Goal: Check status: Verify the current state of an ongoing process or item

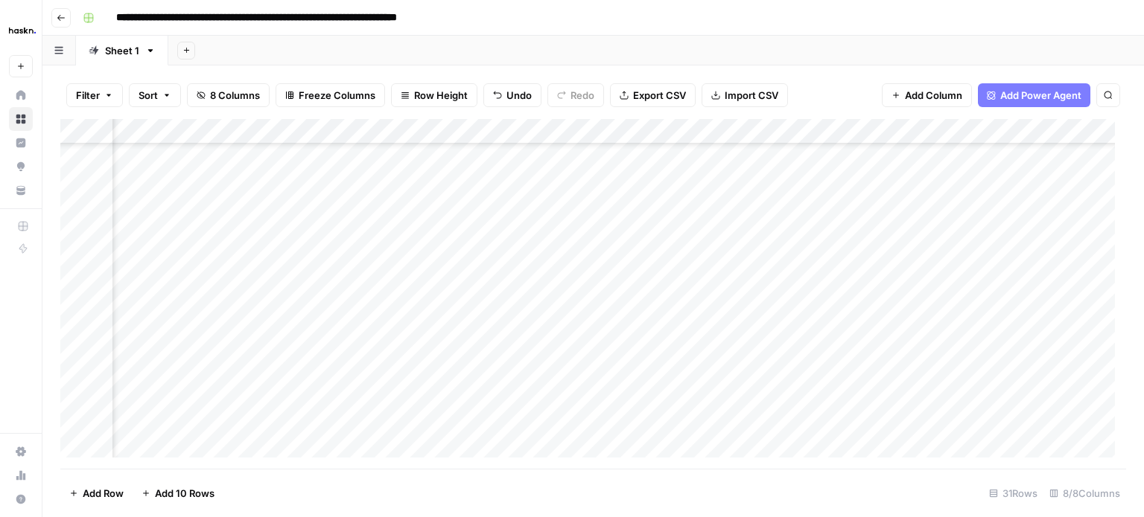
scroll to position [420, 240]
click at [859, 216] on div "Add Column" at bounding box center [592, 294] width 1065 height 350
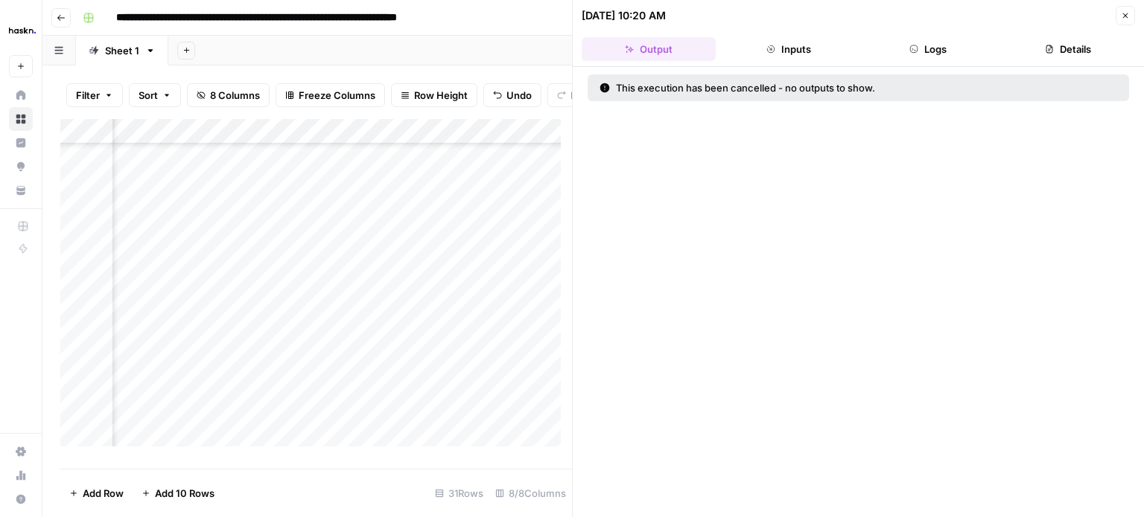
click at [1123, 11] on icon "button" at bounding box center [1125, 15] width 9 height 9
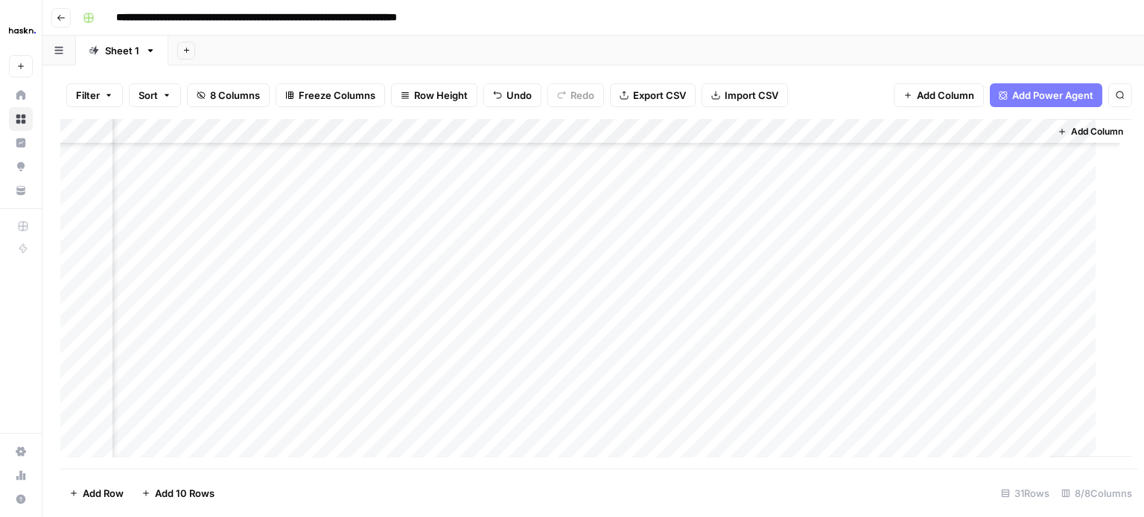
scroll to position [420, 223]
click at [882, 129] on div "Add Column" at bounding box center [592, 294] width 1065 height 350
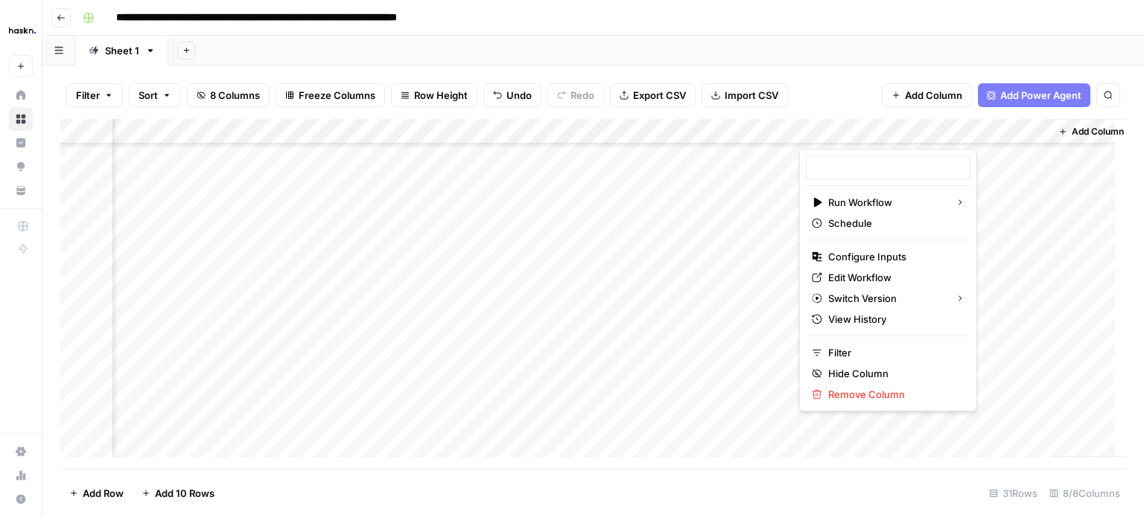
type input "[Vacances Bleues - FR] Pages refonte sites hôtels - [GEOGRAPHIC_DATA]"
click at [911, 313] on span "View History" at bounding box center [893, 319] width 130 height 15
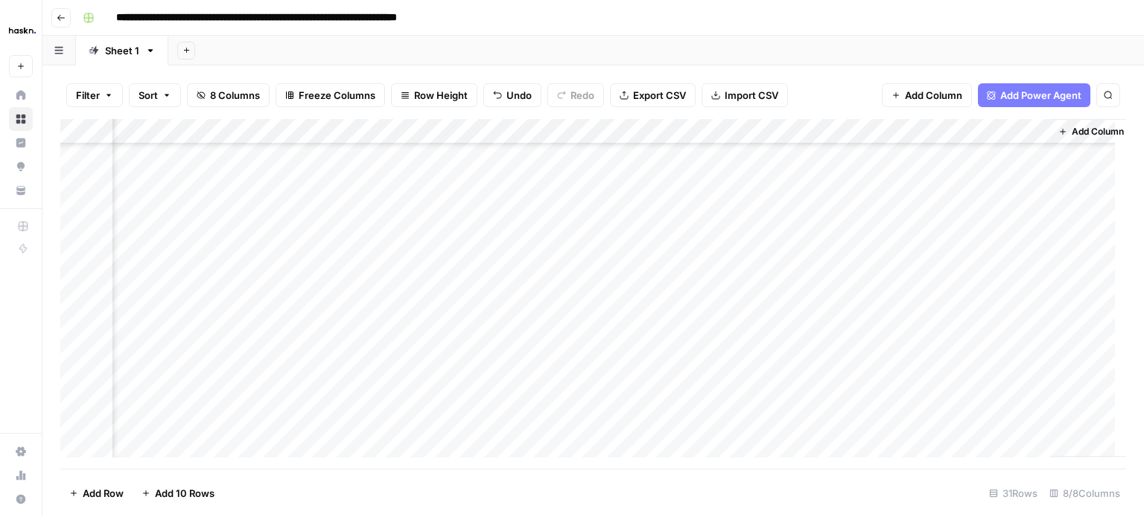
click at [739, 248] on div "Add Column" at bounding box center [592, 294] width 1065 height 350
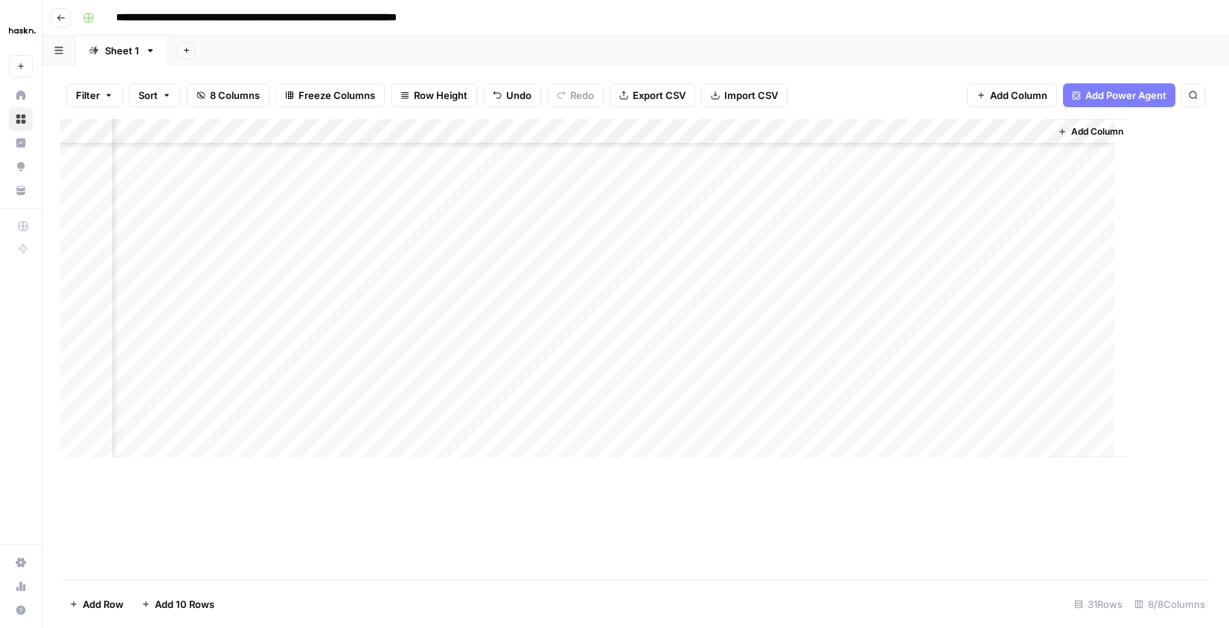
scroll to position [384, 155]
click at [1101, 322] on div "Add Column" at bounding box center [635, 349] width 1151 height 461
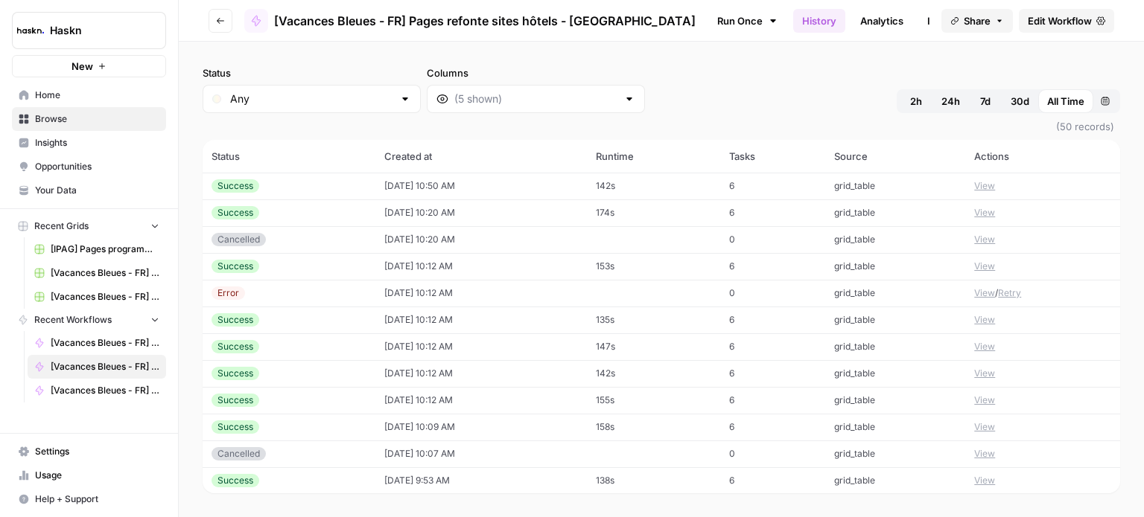
click at [980, 426] on button "View" at bounding box center [984, 427] width 21 height 13
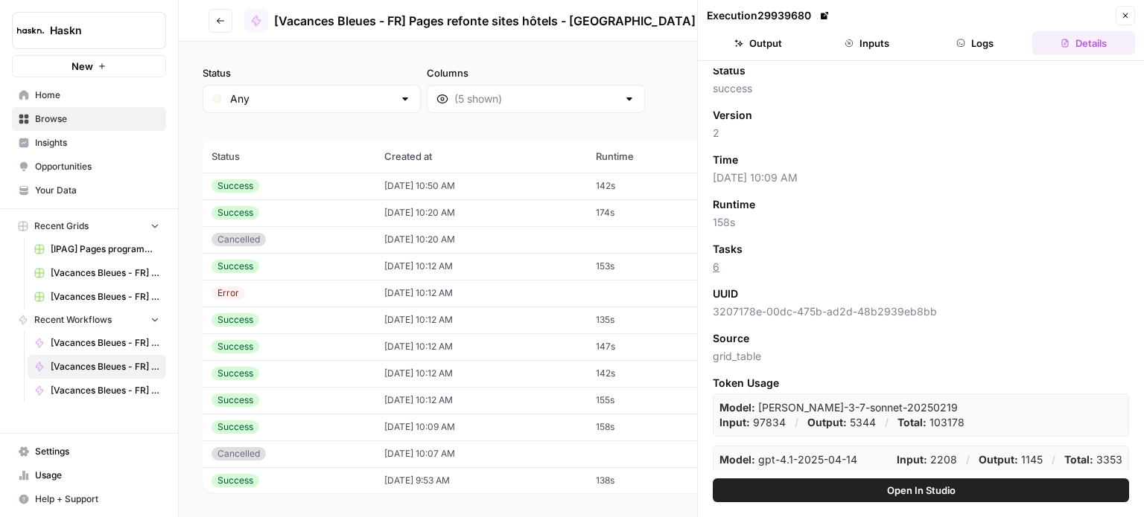
scroll to position [7, 0]
click at [969, 39] on button "Logs" at bounding box center [975, 43] width 103 height 24
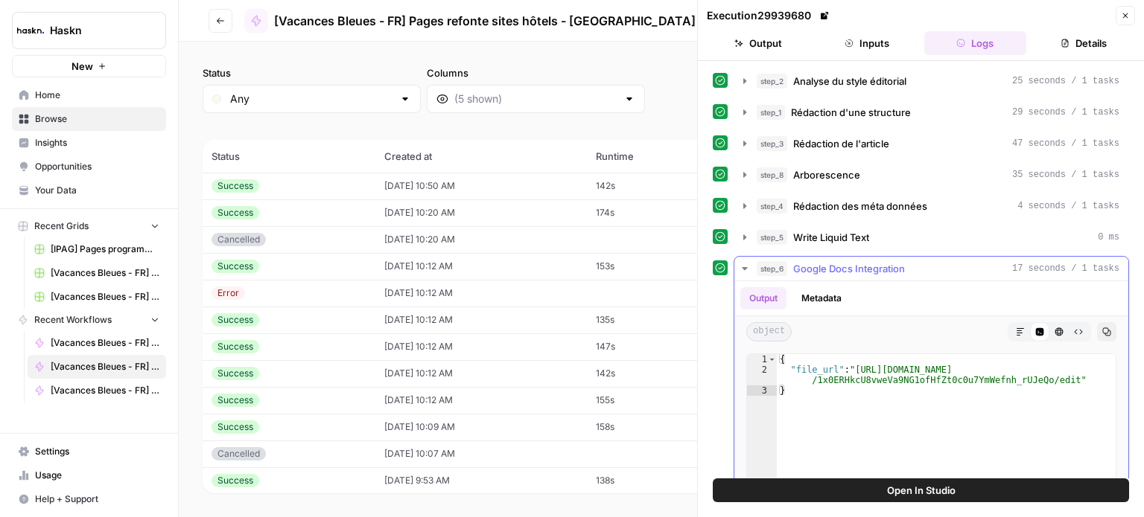
click at [747, 267] on icon "button" at bounding box center [745, 269] width 12 height 12
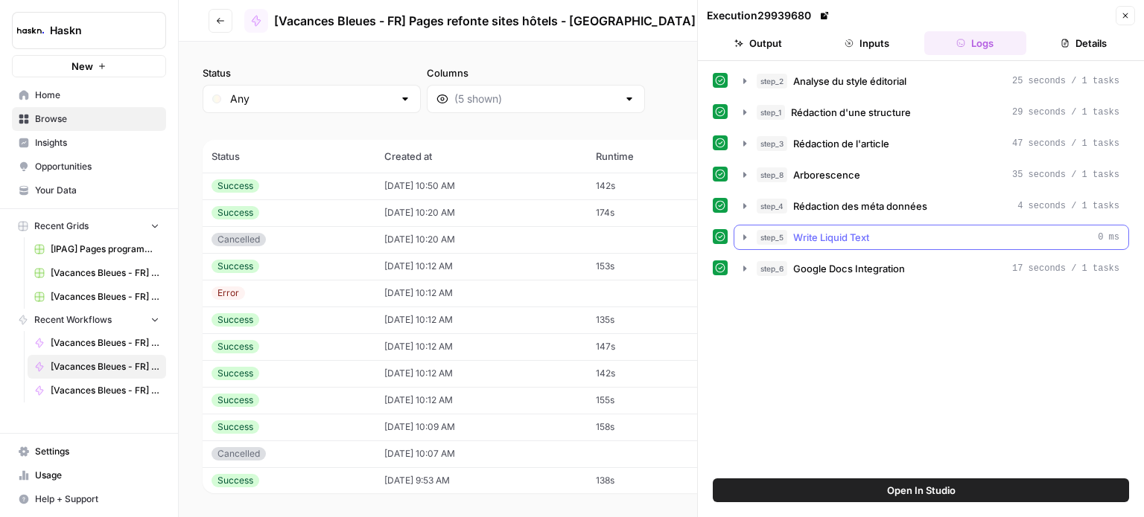
click at [745, 239] on icon "button" at bounding box center [745, 238] width 12 height 12
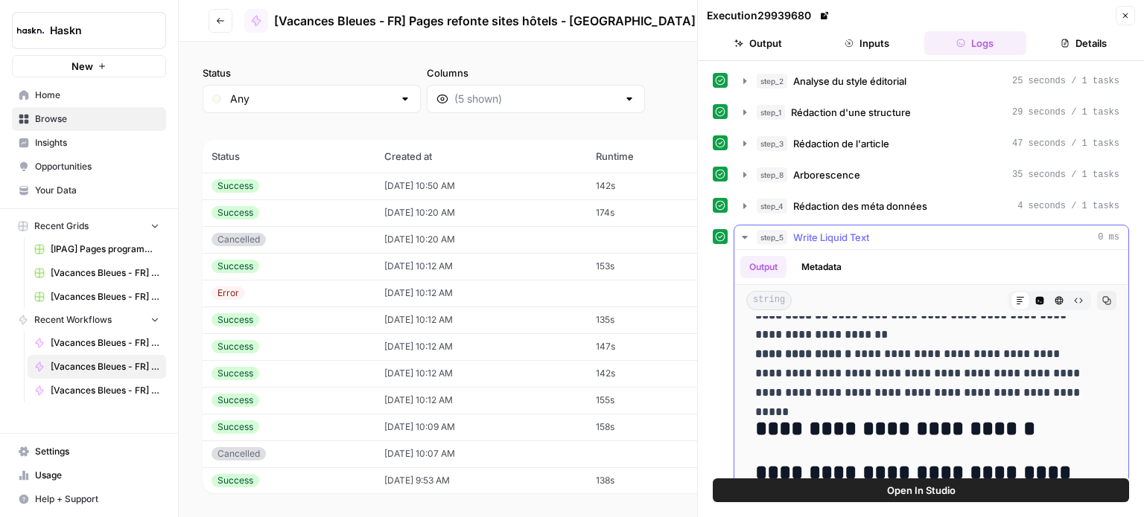
scroll to position [74, 0]
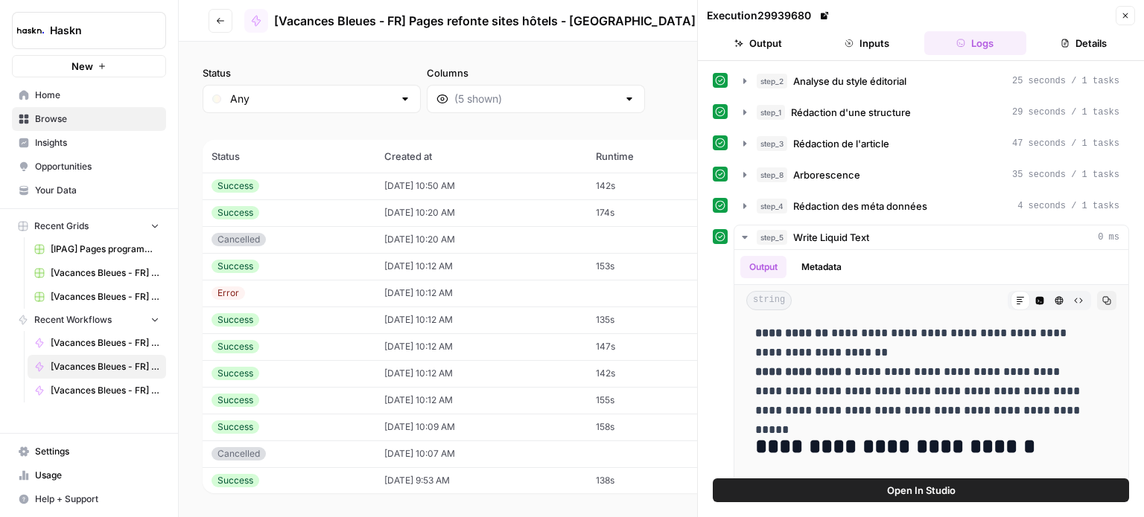
click at [1116, 10] on button "Close" at bounding box center [1124, 15] width 19 height 19
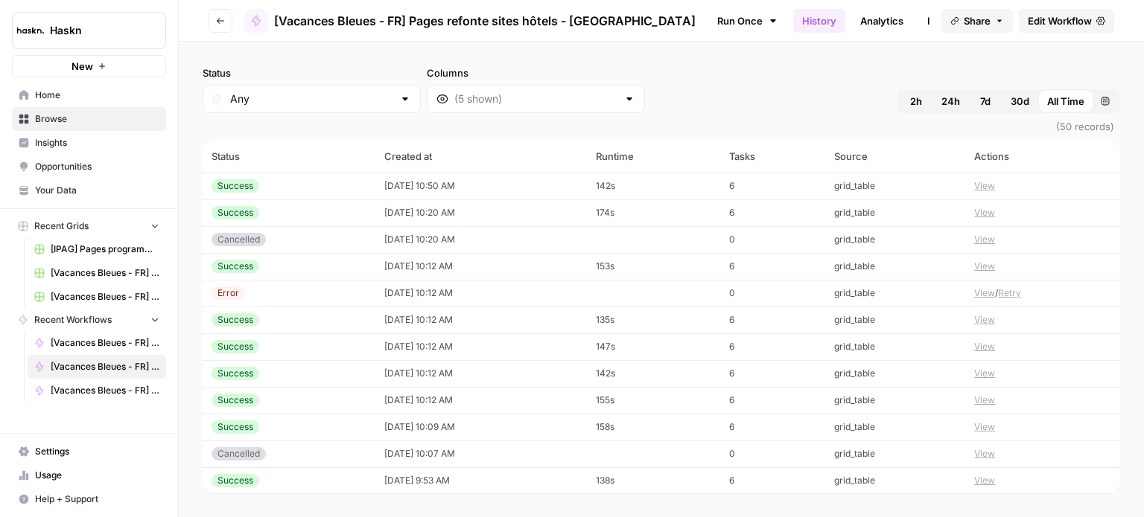
click at [974, 318] on button "View" at bounding box center [984, 319] width 21 height 13
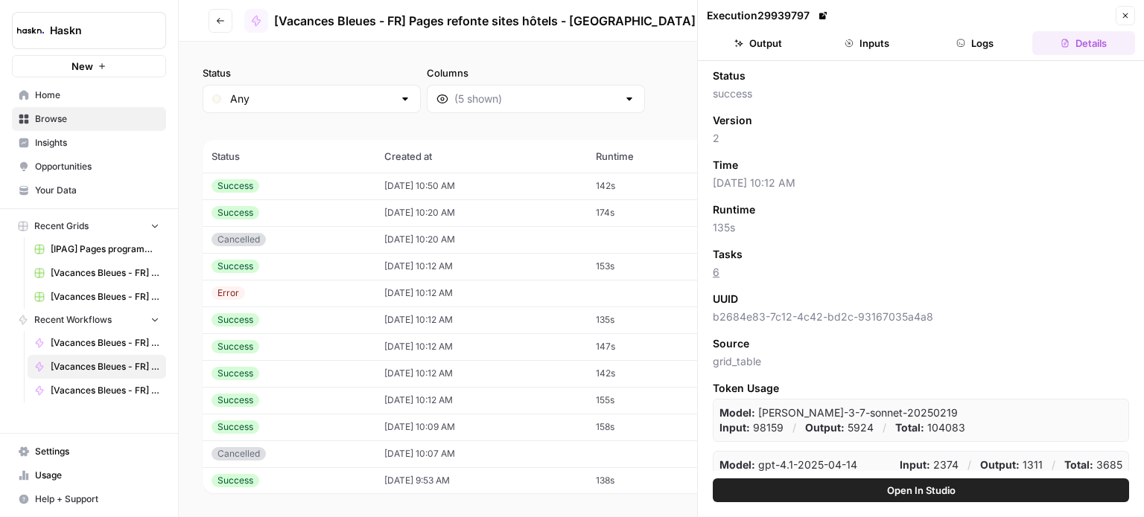
click at [987, 51] on button "Logs" at bounding box center [975, 43] width 103 height 24
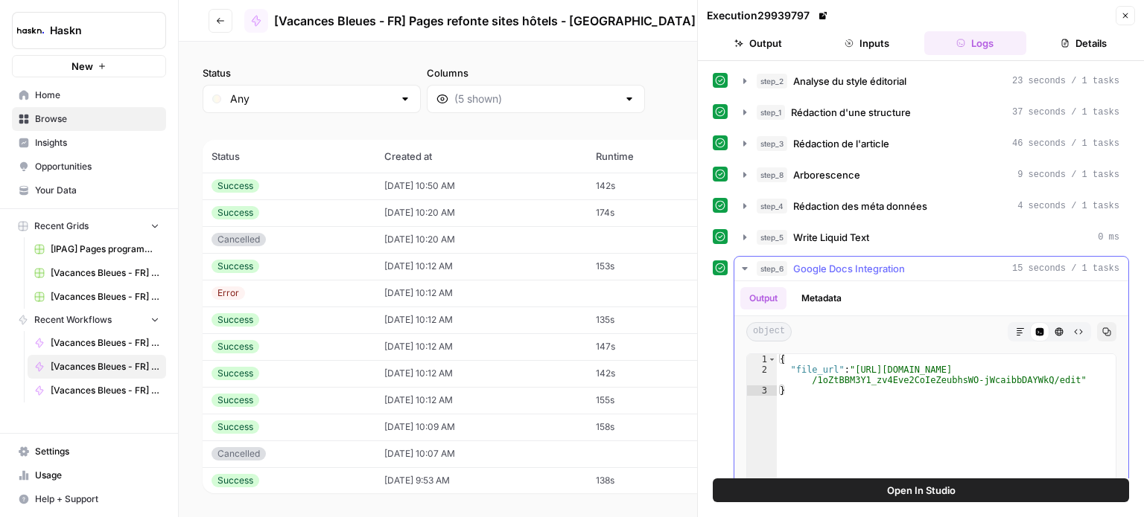
click at [745, 269] on icon "button" at bounding box center [745, 269] width 12 height 12
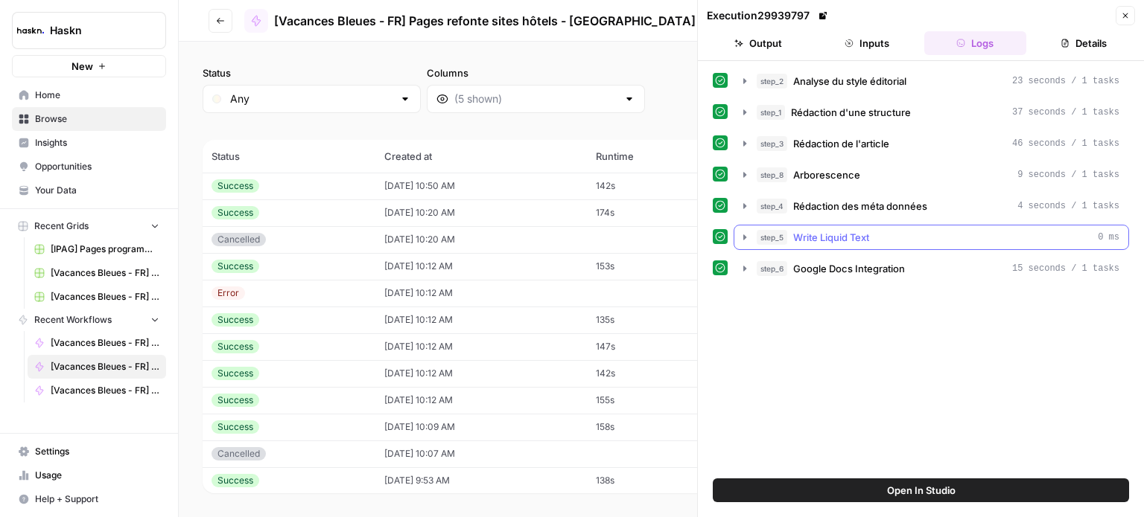
click at [745, 238] on icon "button" at bounding box center [745, 238] width 12 height 12
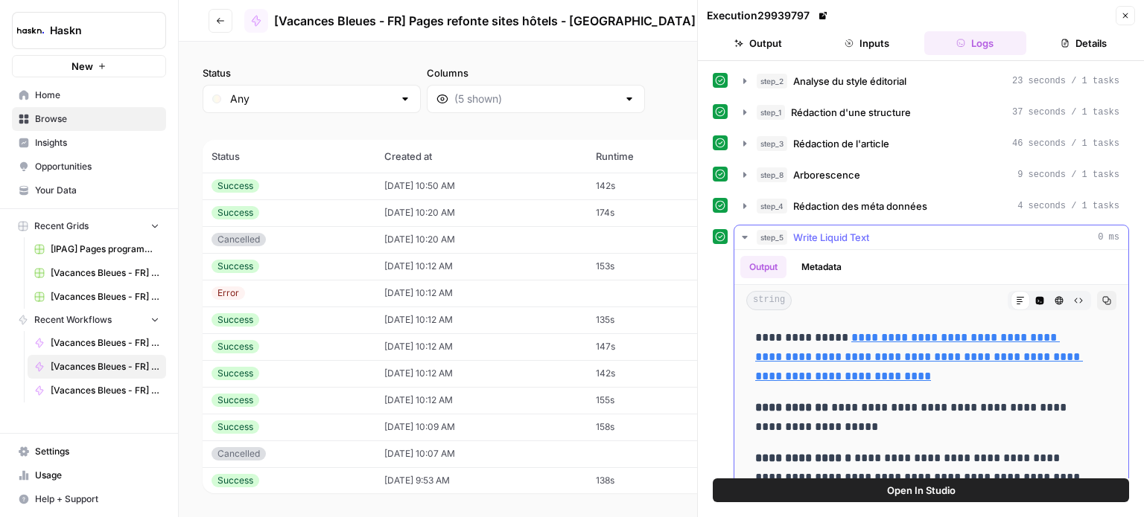
click at [745, 238] on icon "button" at bounding box center [745, 238] width 12 height 12
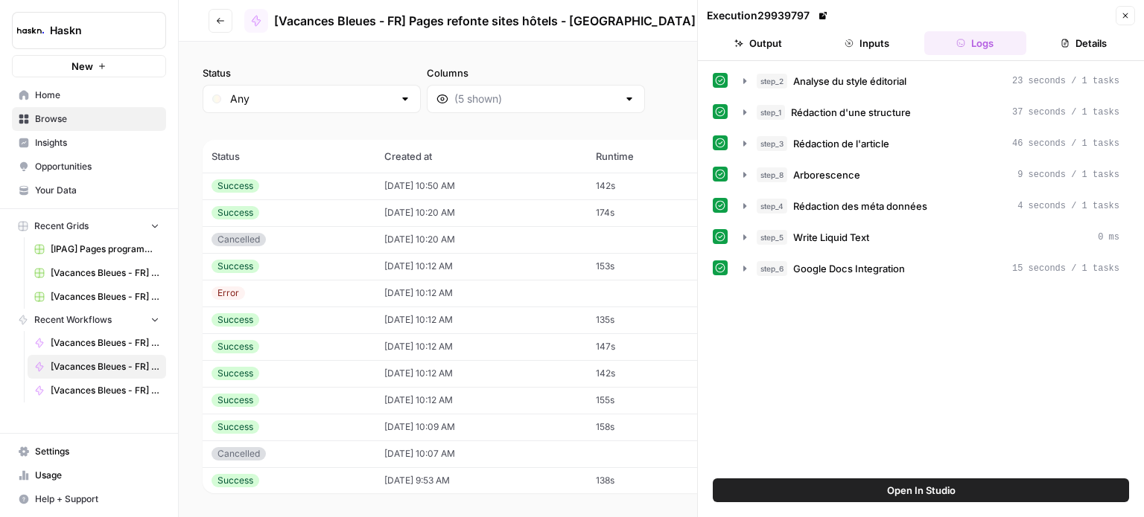
click at [1124, 6] on button "Close" at bounding box center [1124, 15] width 19 height 19
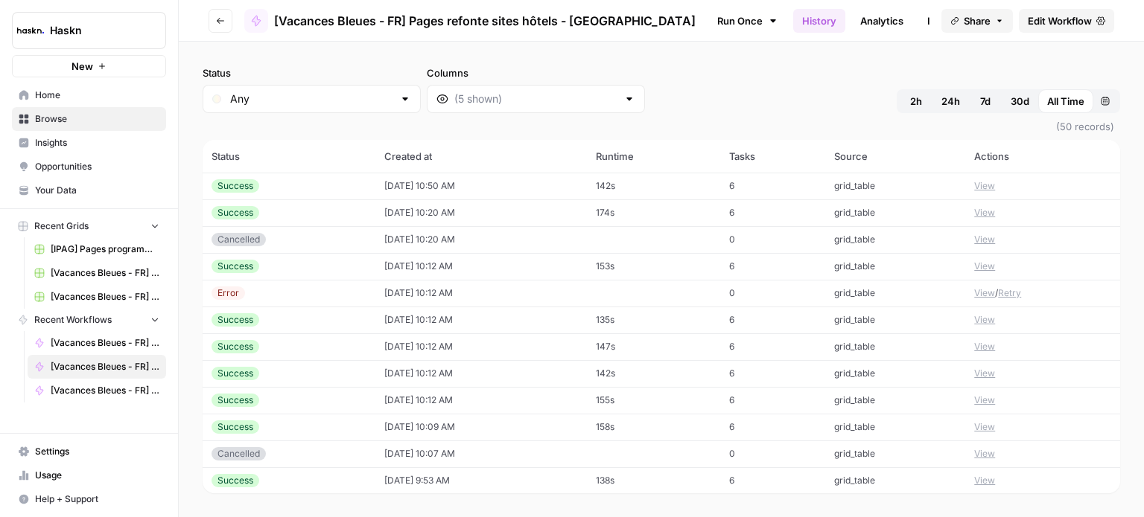
click at [974, 346] on button "View" at bounding box center [984, 346] width 21 height 13
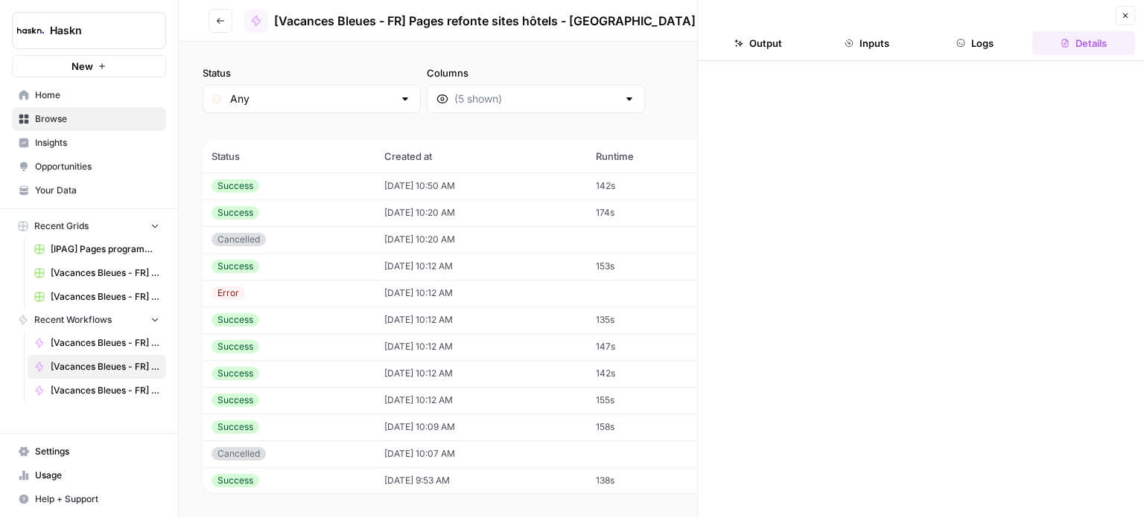
click at [982, 44] on button "Logs" at bounding box center [975, 43] width 103 height 24
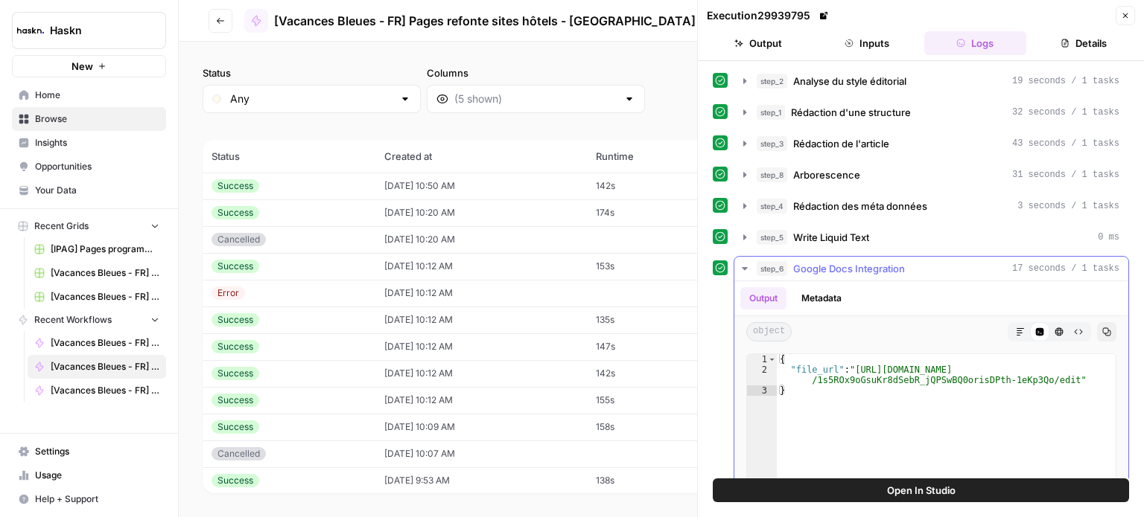
click at [743, 264] on icon "button" at bounding box center [745, 269] width 12 height 12
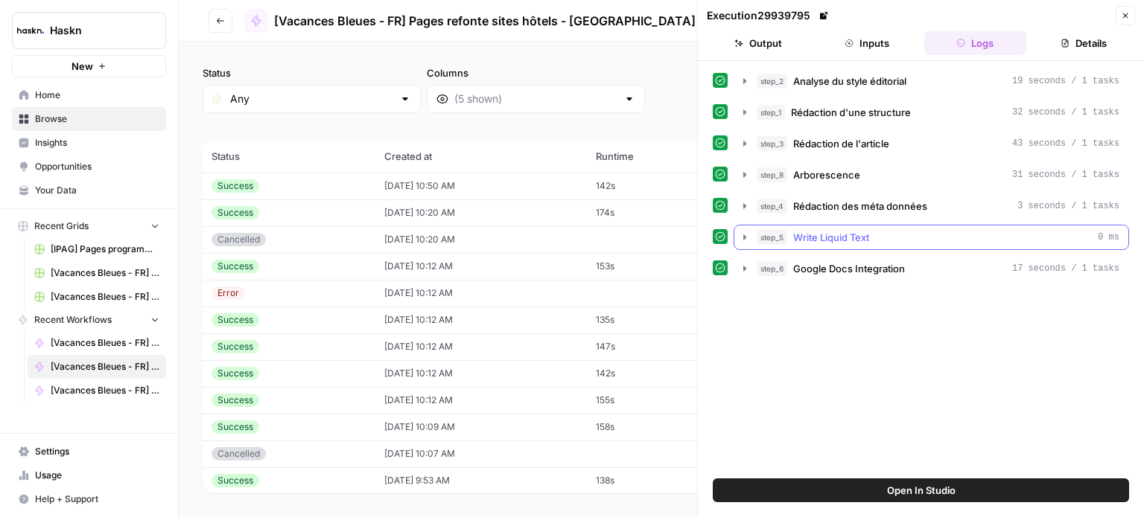
click at [745, 240] on icon "button" at bounding box center [745, 238] width 12 height 12
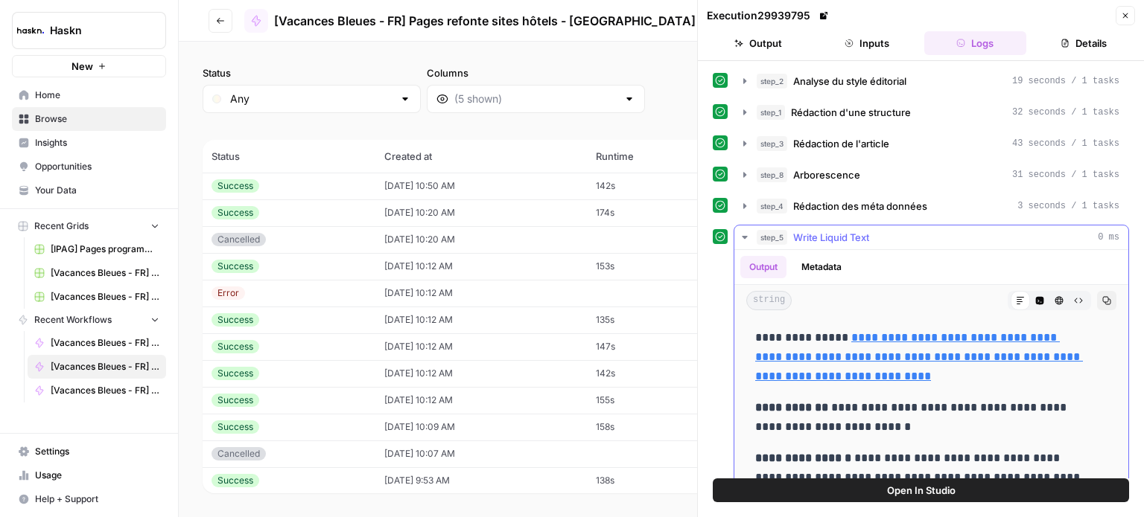
click at [745, 240] on icon "button" at bounding box center [745, 238] width 12 height 12
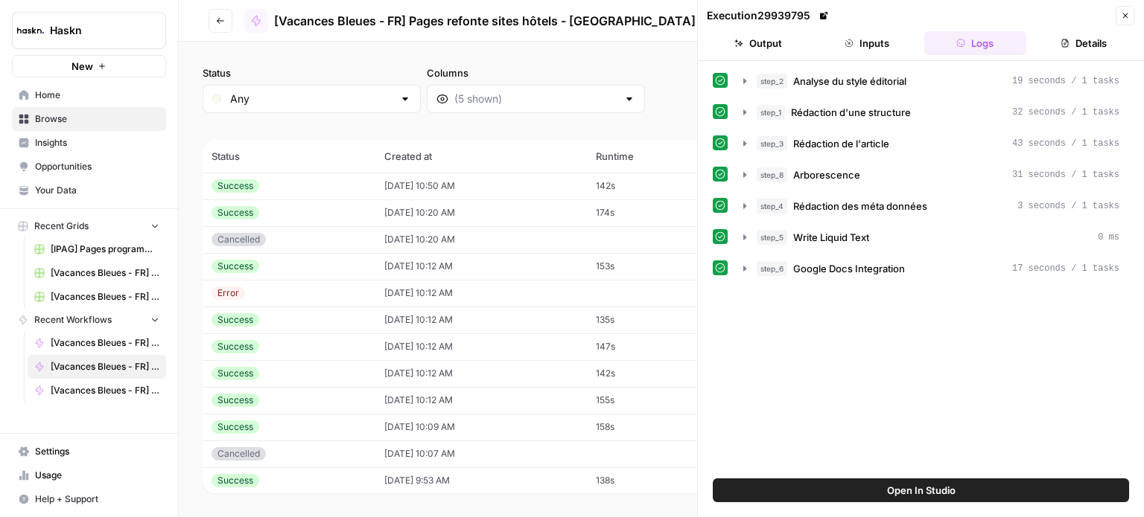
click at [1113, 16] on div "Execution 29939795 Close" at bounding box center [921, 15] width 428 height 19
click at [1121, 14] on icon "button" at bounding box center [1125, 15] width 9 height 9
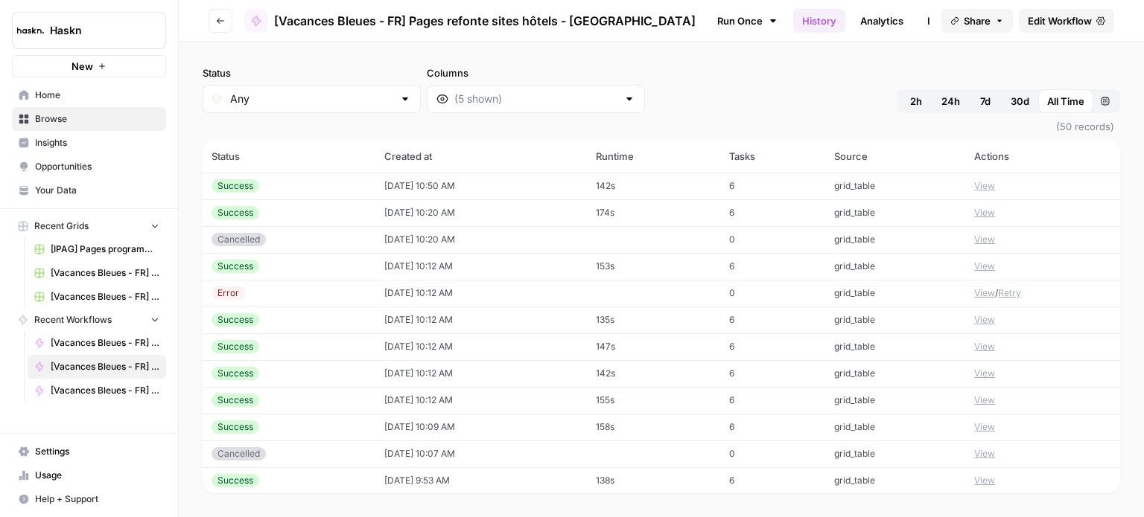
click at [974, 395] on button "View" at bounding box center [984, 400] width 21 height 13
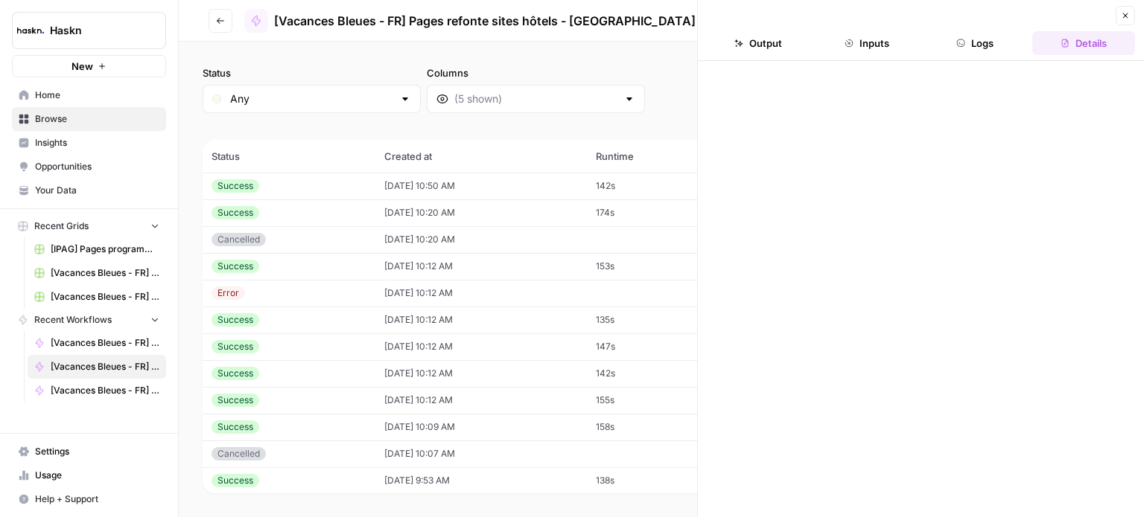
click at [977, 36] on button "Logs" at bounding box center [975, 43] width 103 height 24
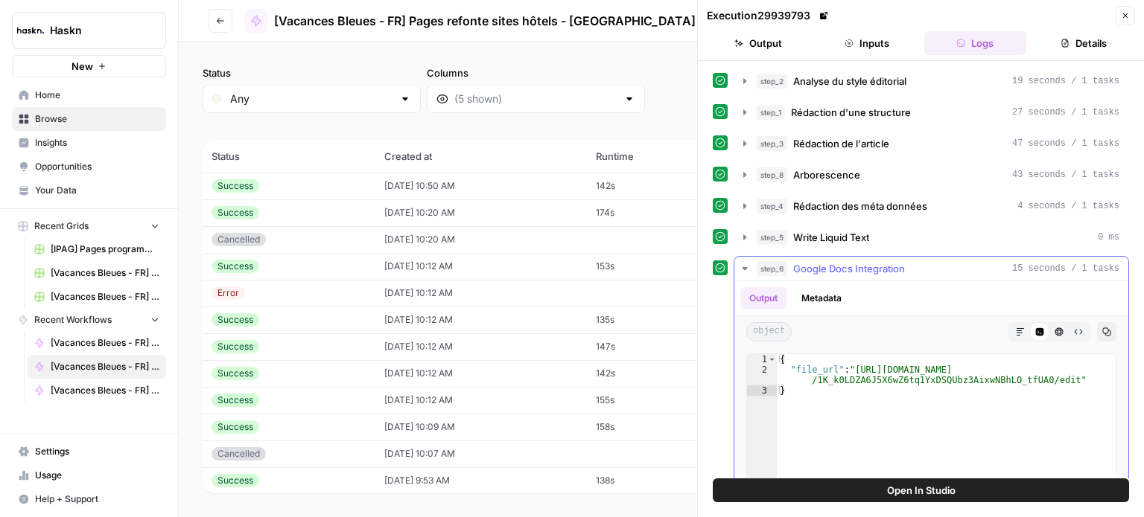
click at [743, 267] on icon "button" at bounding box center [744, 268] width 5 height 3
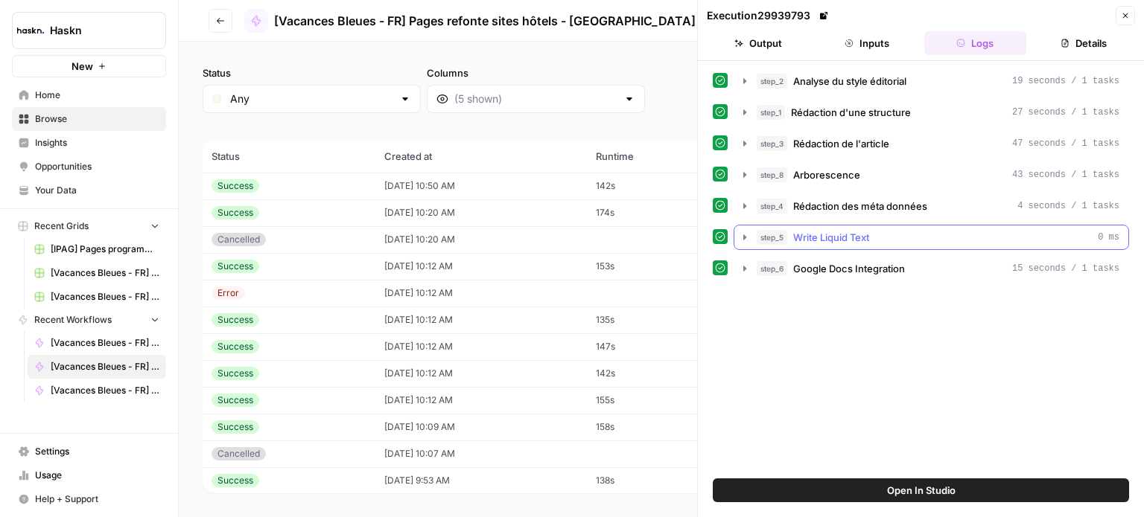
click at [743, 238] on icon "button" at bounding box center [744, 237] width 3 height 5
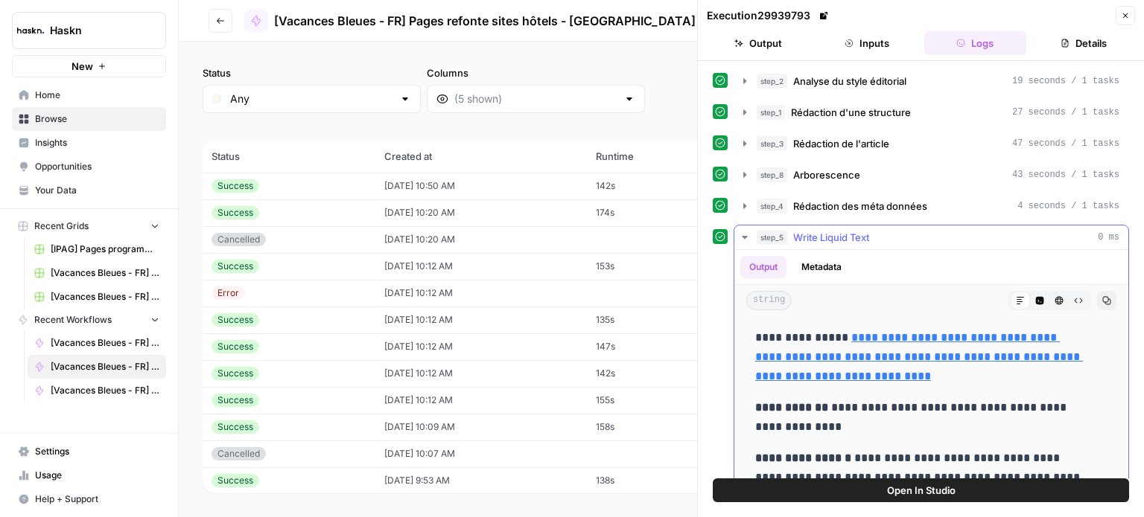
click at [743, 238] on icon "button" at bounding box center [745, 238] width 12 height 12
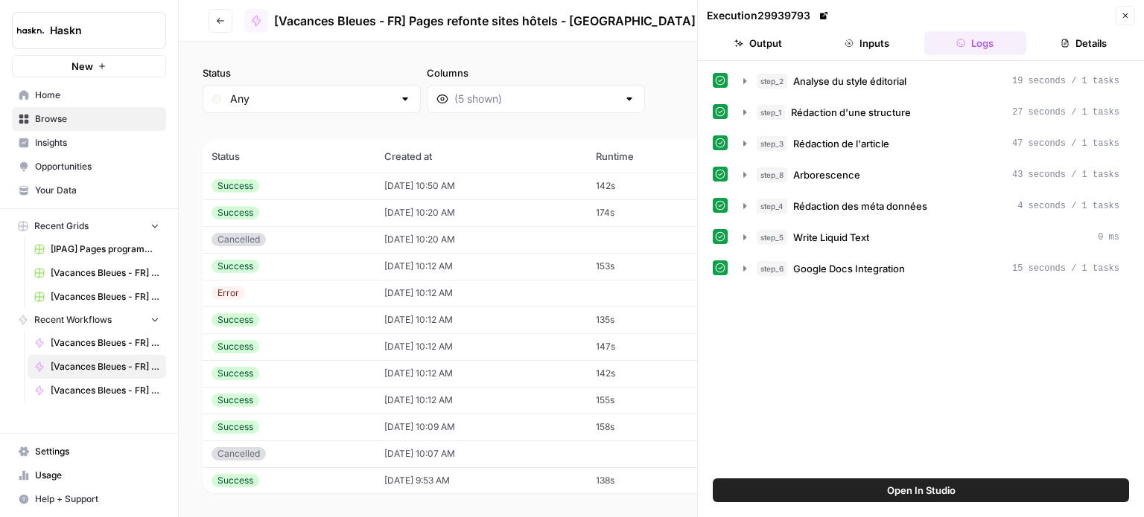
click at [1120, 9] on button "Close" at bounding box center [1124, 15] width 19 height 19
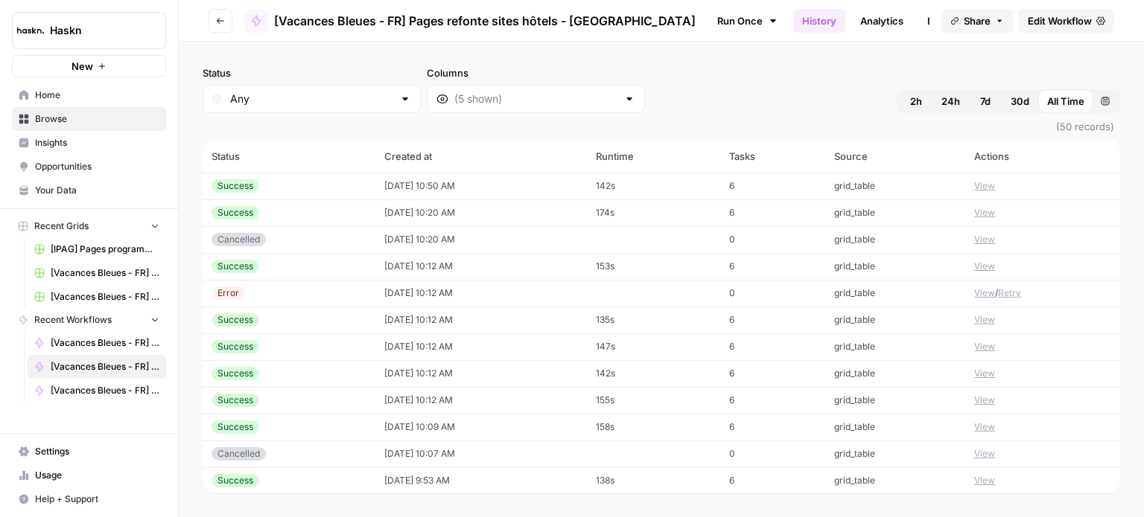
click at [974, 426] on button "View" at bounding box center [984, 427] width 21 height 13
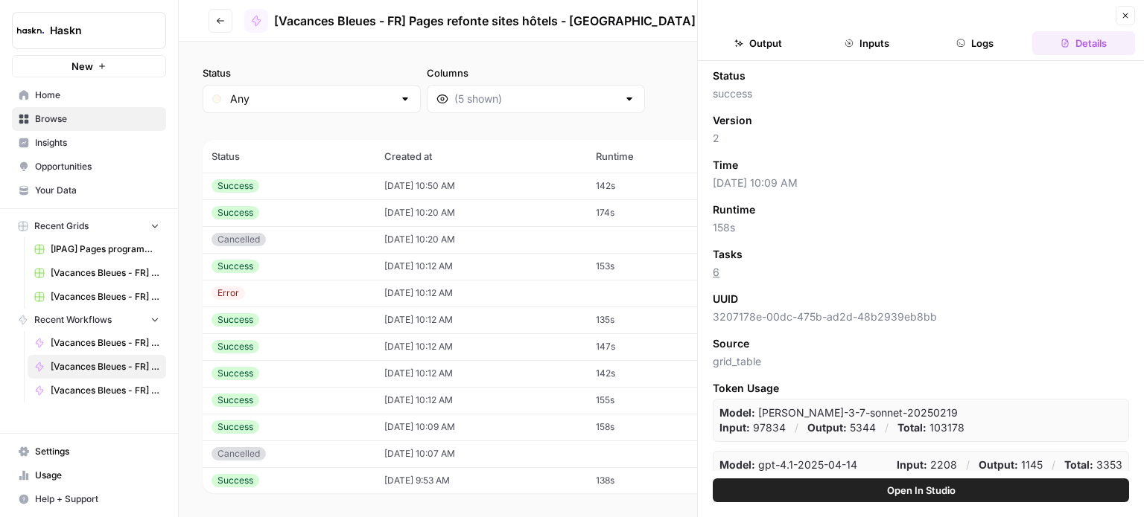
click at [985, 52] on button "Logs" at bounding box center [975, 43] width 103 height 24
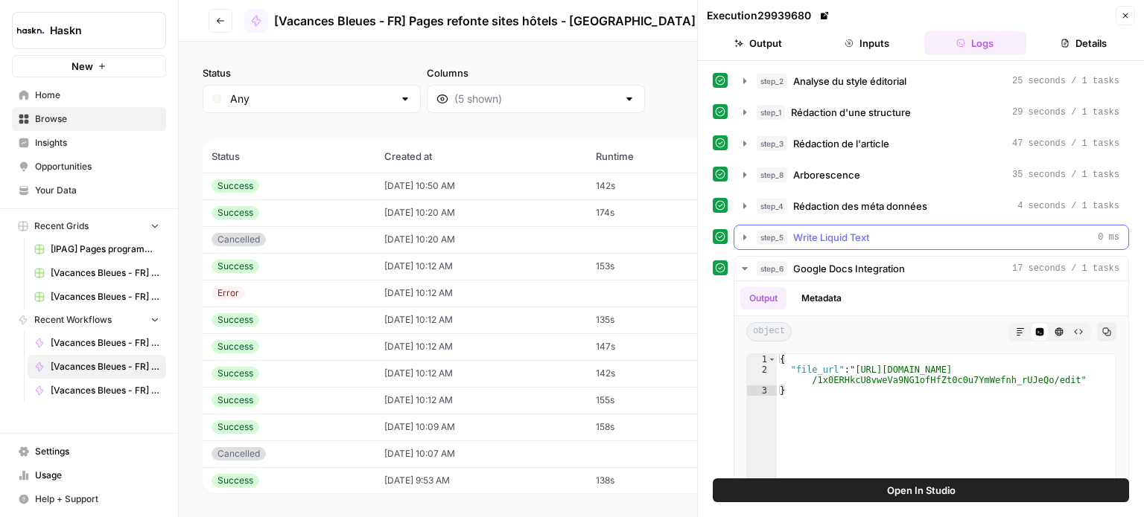
click at [739, 234] on icon "button" at bounding box center [745, 238] width 12 height 12
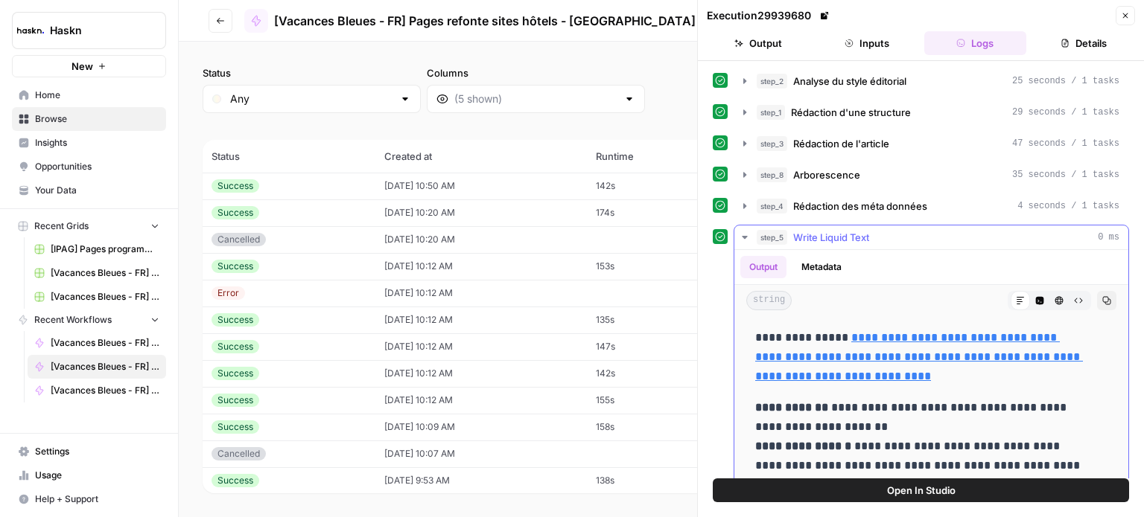
click at [739, 234] on icon "button" at bounding box center [745, 238] width 12 height 12
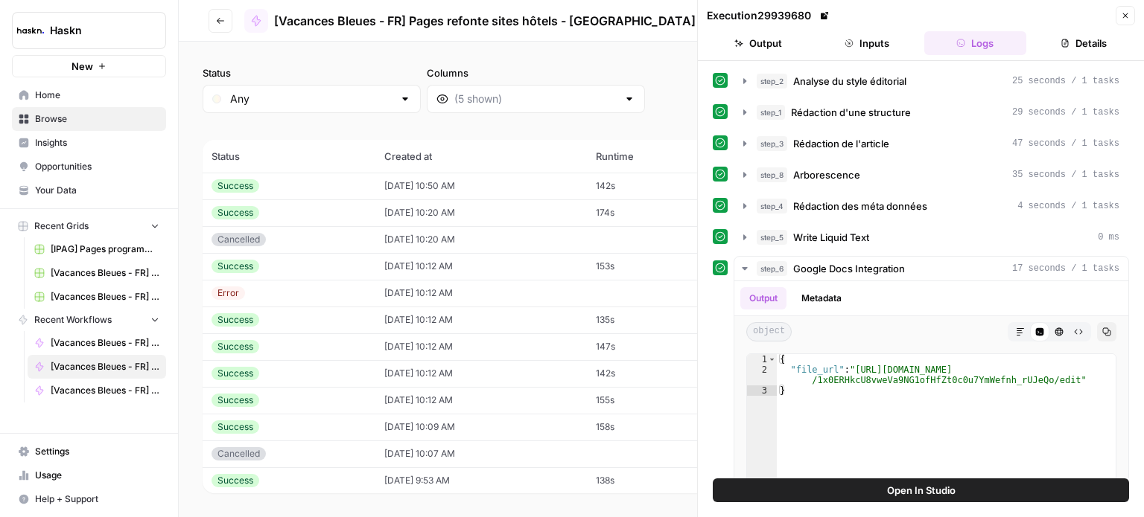
click at [1126, 13] on icon "button" at bounding box center [1125, 15] width 9 height 9
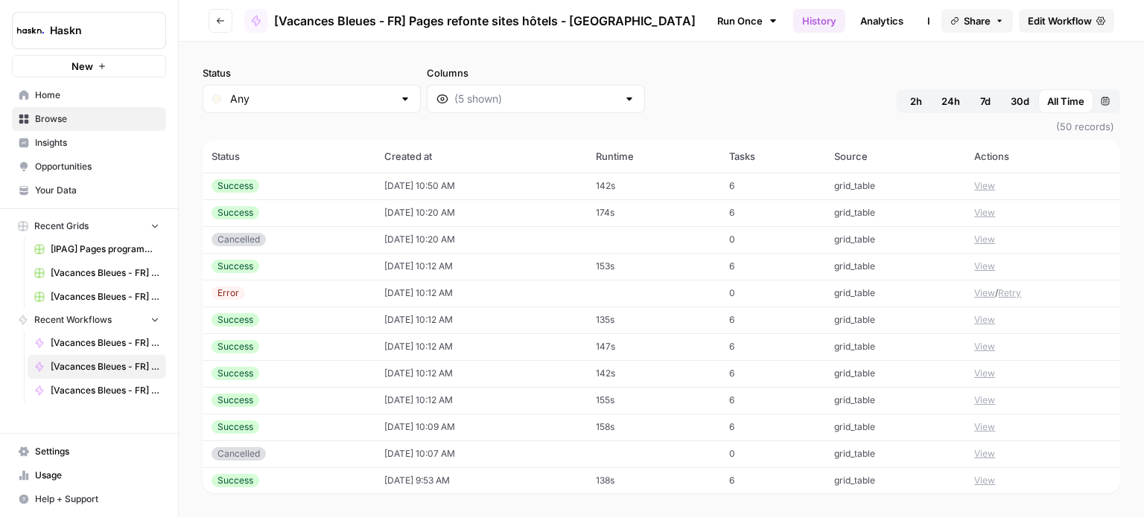
click at [976, 476] on button "View" at bounding box center [984, 480] width 21 height 13
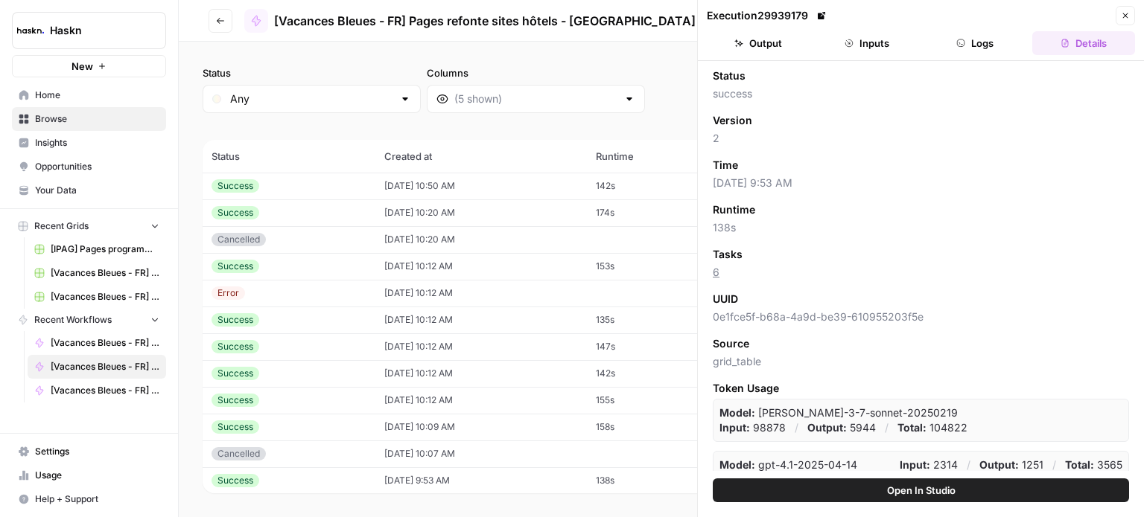
click at [973, 54] on button "Logs" at bounding box center [975, 43] width 103 height 24
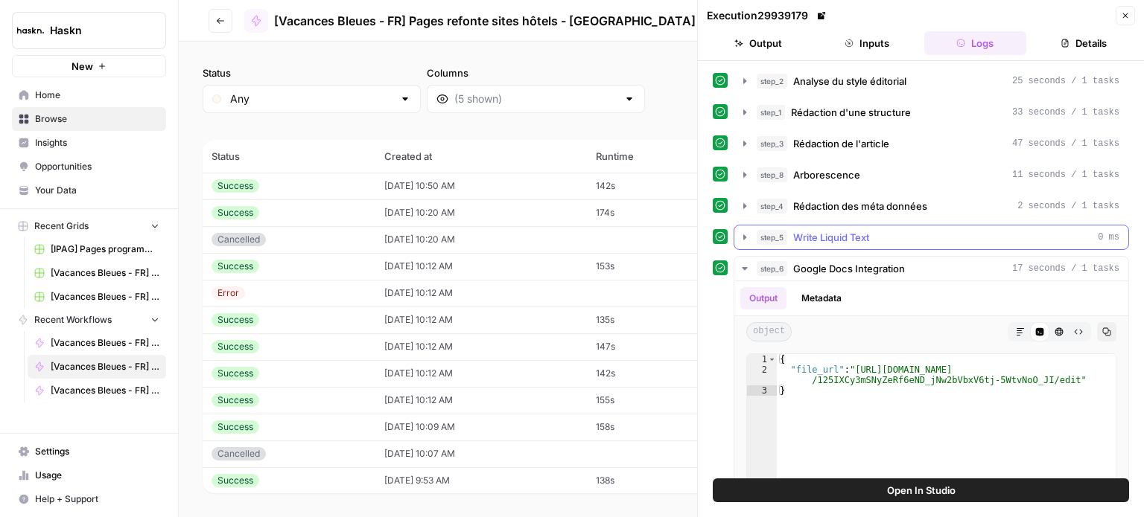
click at [739, 235] on icon "button" at bounding box center [745, 238] width 12 height 12
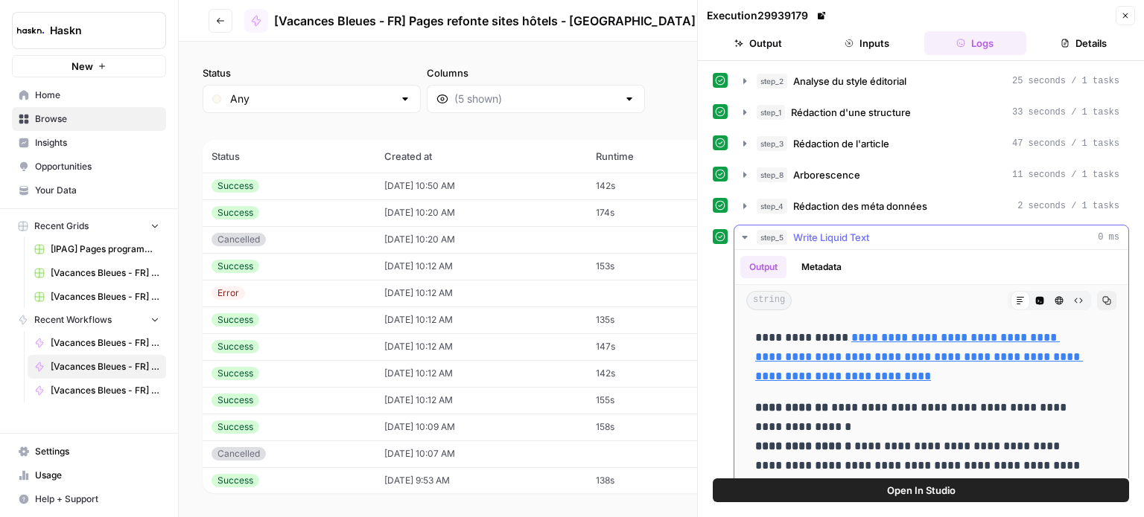
scroll to position [74, 0]
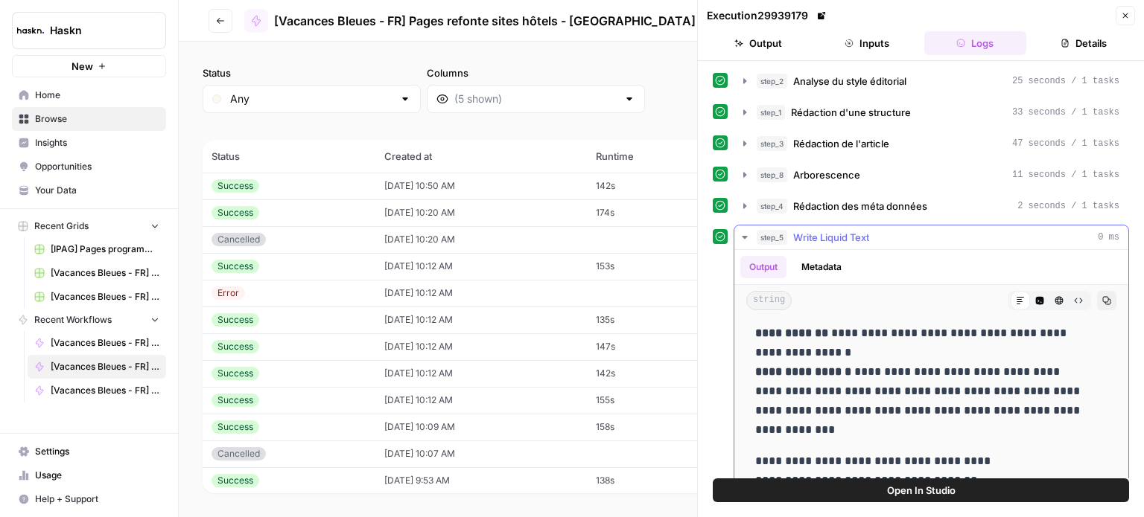
click at [742, 232] on icon "button" at bounding box center [745, 238] width 12 height 12
click at [742, 232] on icon "button" at bounding box center [745, 238] width 14 height 14
click at [1123, 15] on icon "button" at bounding box center [1125, 15] width 9 height 9
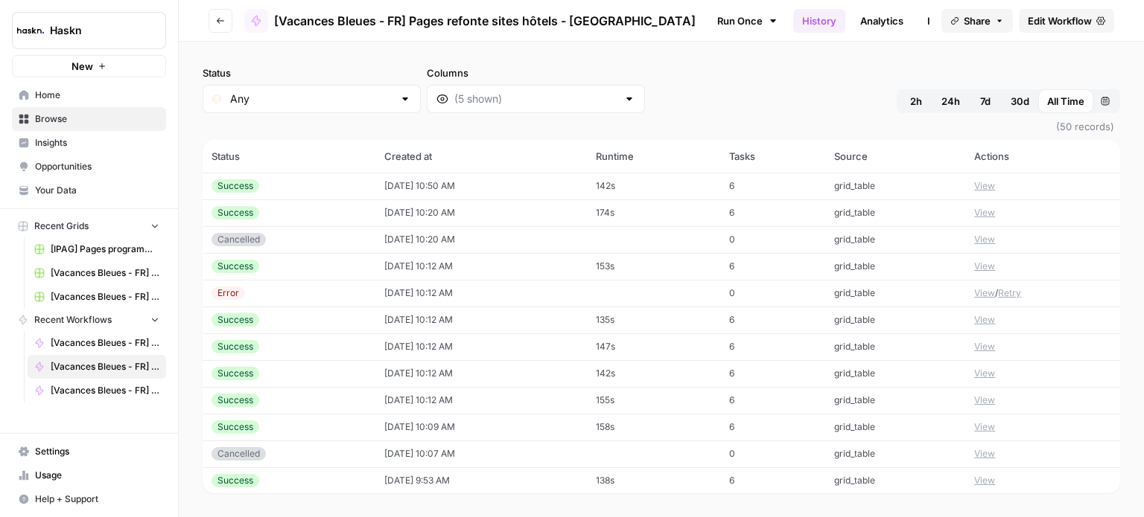
scroll to position [1, 0]
click at [974, 478] on button "View" at bounding box center [984, 479] width 21 height 13
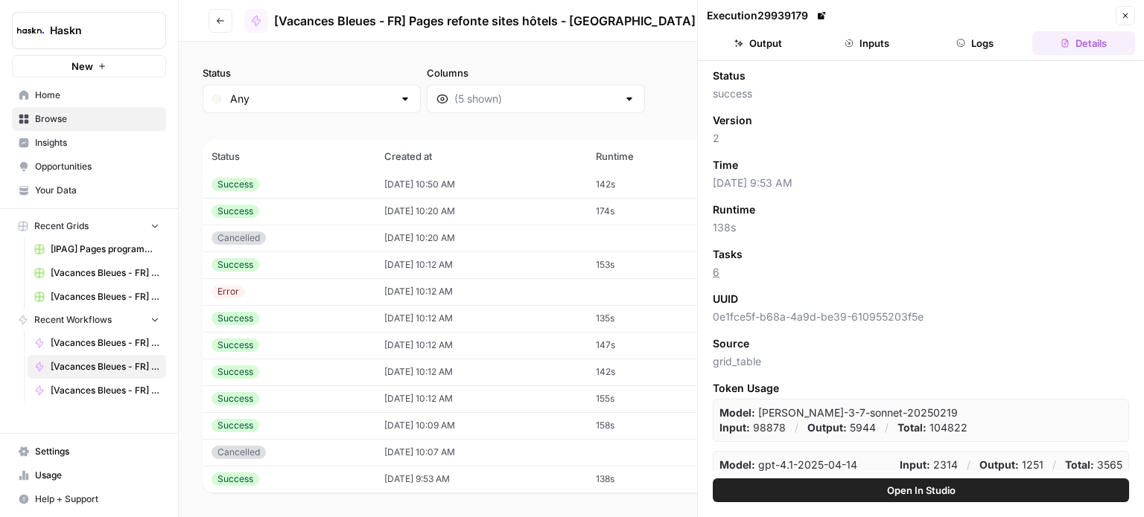
click at [1005, 51] on button "Logs" at bounding box center [975, 43] width 103 height 24
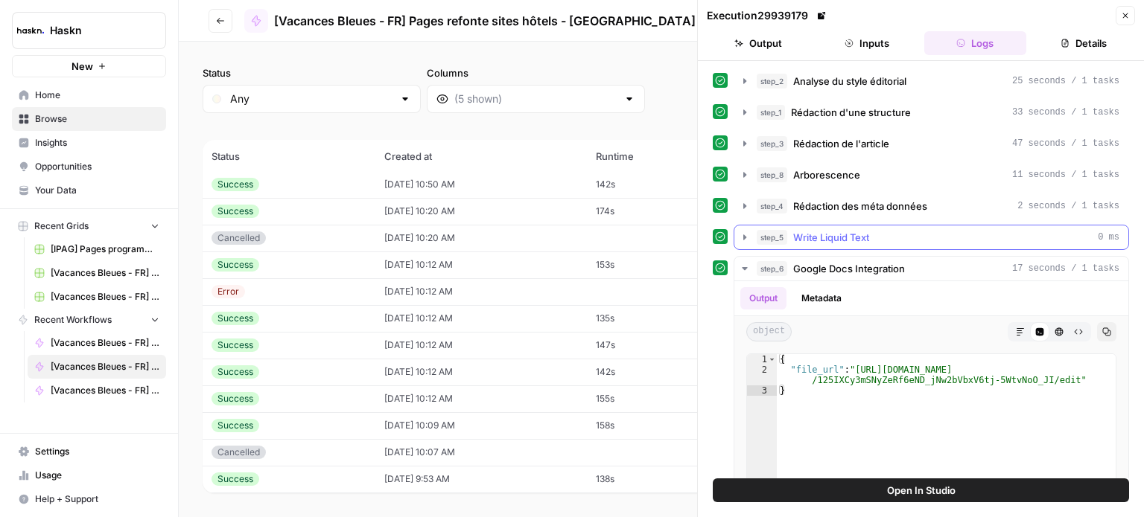
click at [750, 237] on button "step_5 Write Liquid Text 0 ms" at bounding box center [931, 238] width 394 height 24
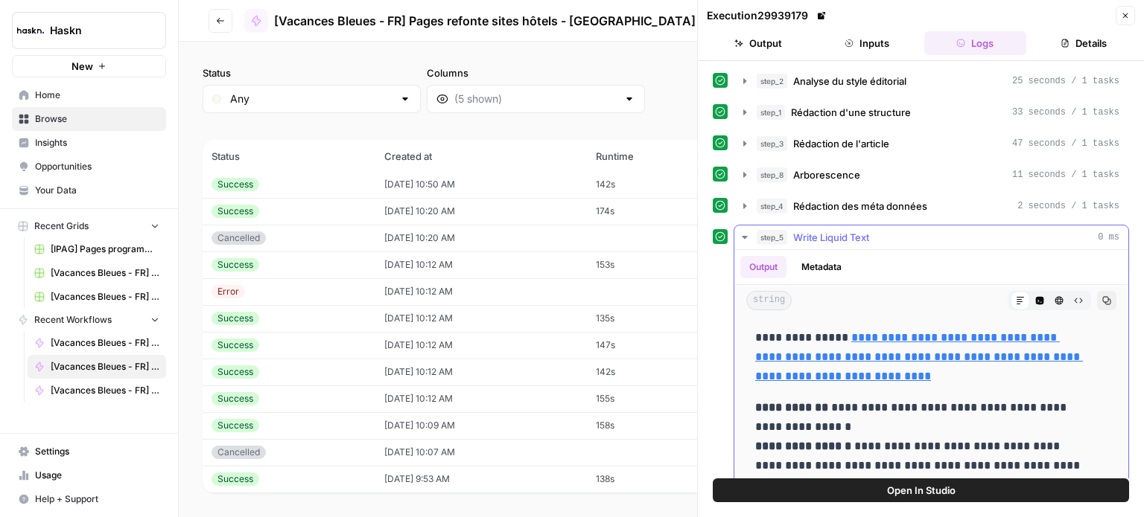
click at [746, 236] on icon "button" at bounding box center [744, 237] width 5 height 3
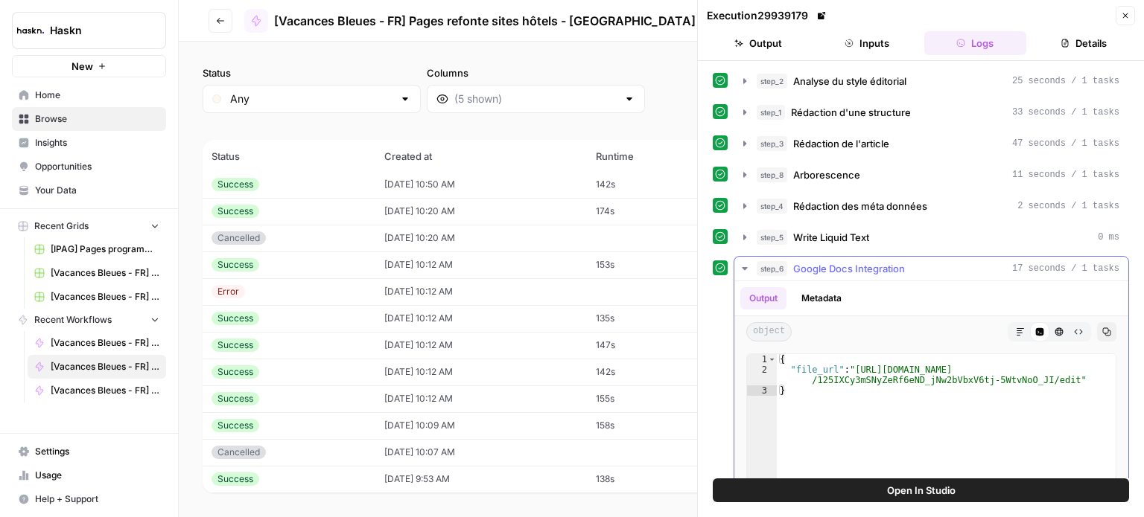
type textarea "**********"
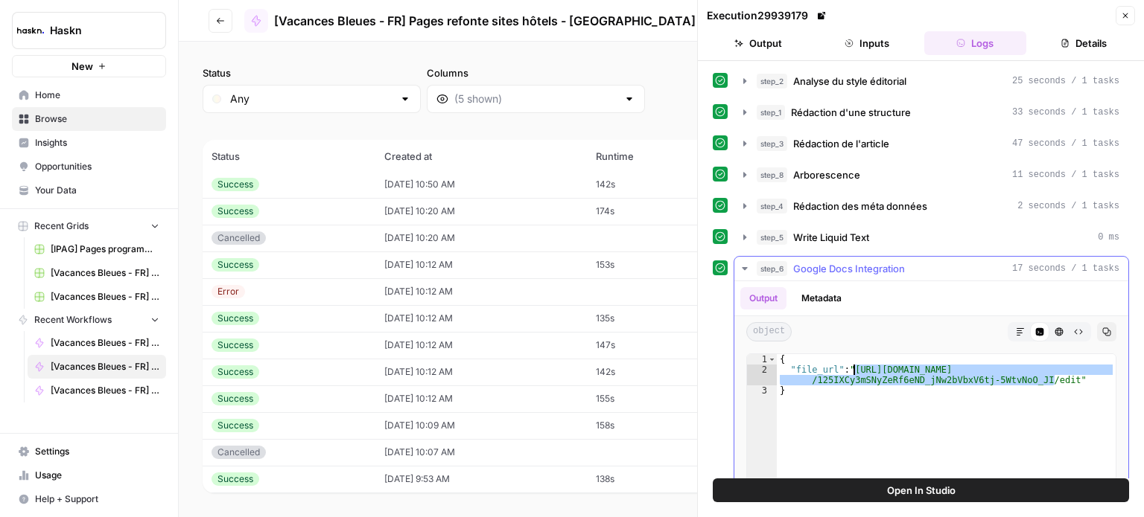
drag, startPoint x: 1052, startPoint y: 378, endPoint x: 852, endPoint y: 365, distance: 200.0
click at [852, 365] on div "{ "file_url" : "[URL][DOMAIN_NAME] /125IXCy3mSNyZeRf6eND_jNw2bVbxV6tj-5WtvNoO_J…" at bounding box center [946, 511] width 339 height 314
